Goal: Task Accomplishment & Management: Manage account settings

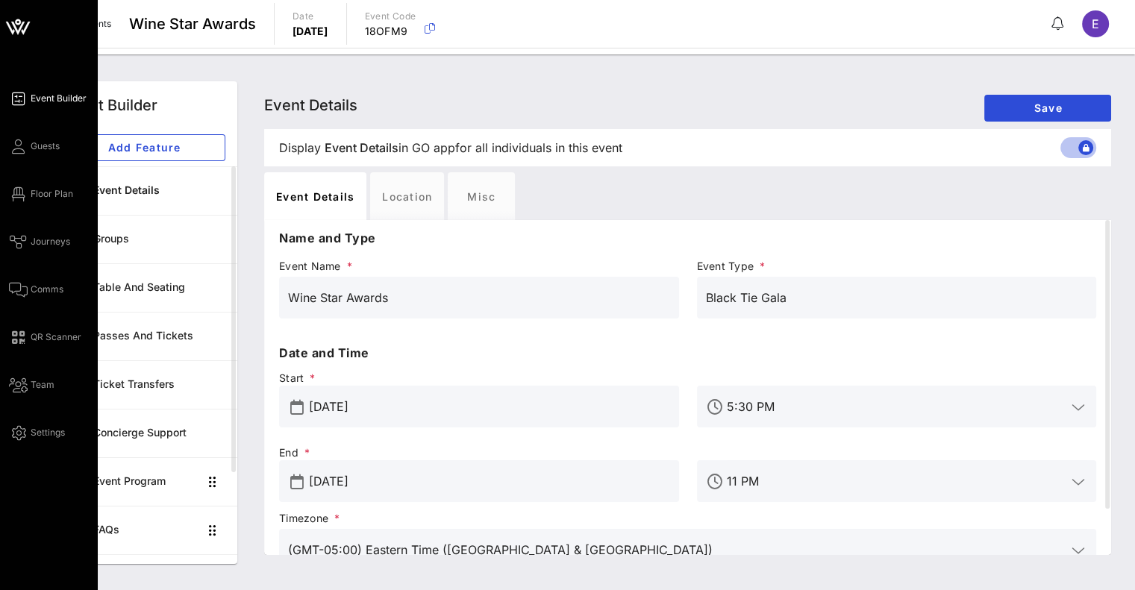
click at [17, 23] on icon at bounding box center [17, 21] width 5 height 5
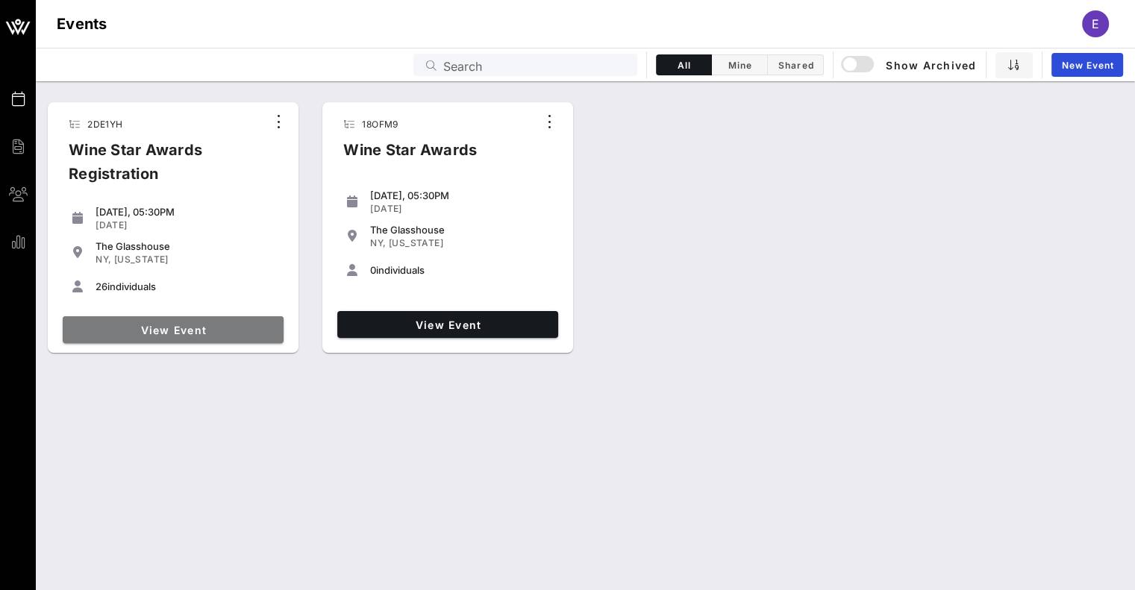
click at [206, 334] on span "View Event" at bounding box center [173, 330] width 209 height 13
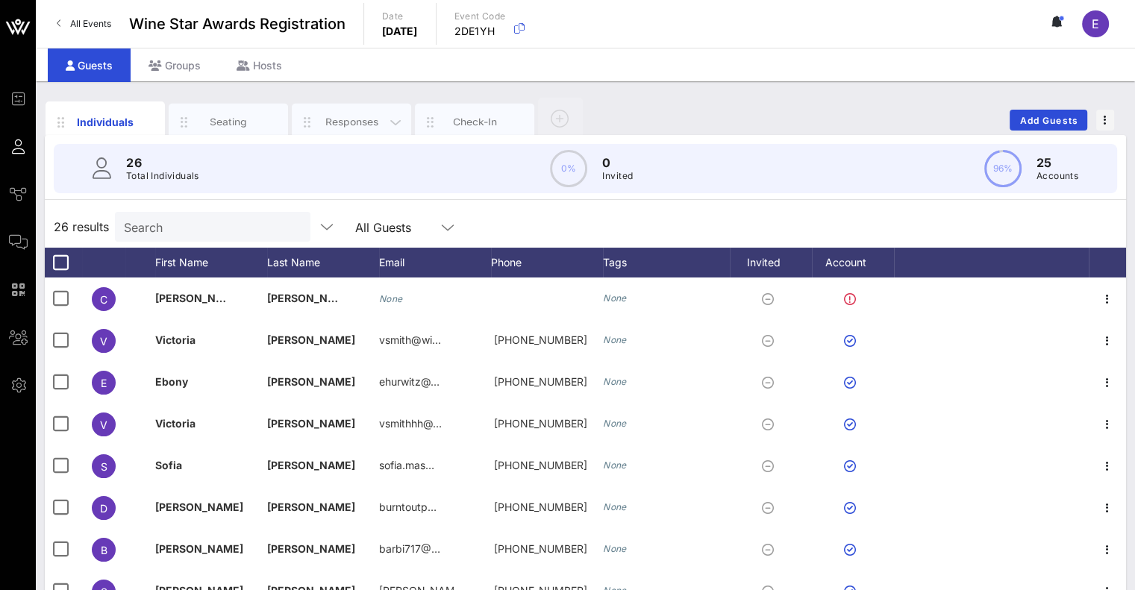
click at [334, 126] on div "Responses" at bounding box center [352, 122] width 66 height 14
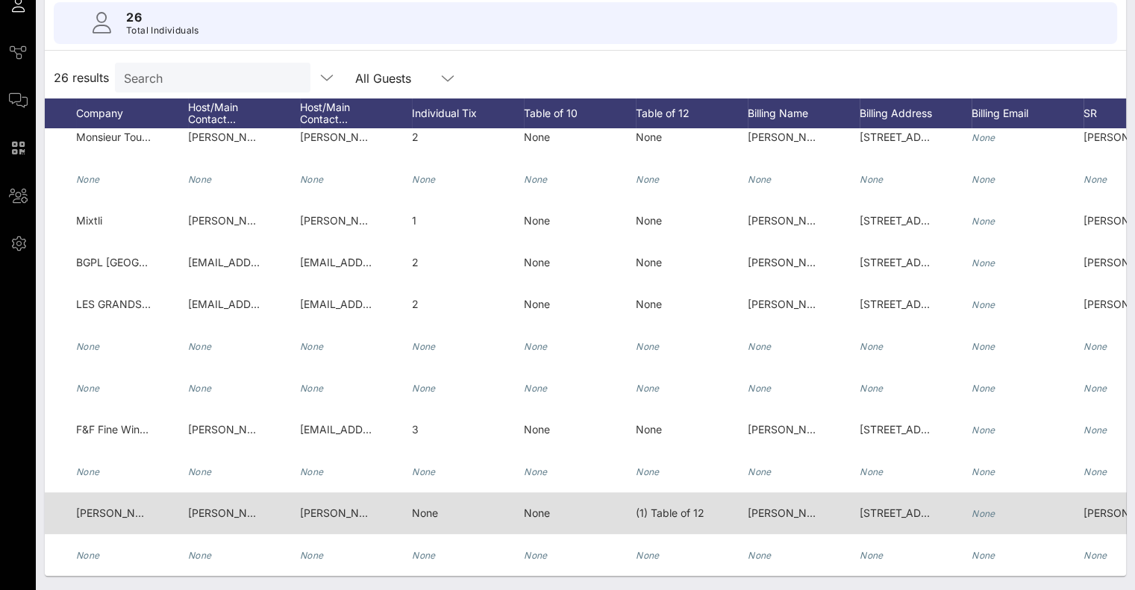
scroll to position [650, 349]
